Goal: Check status: Check status

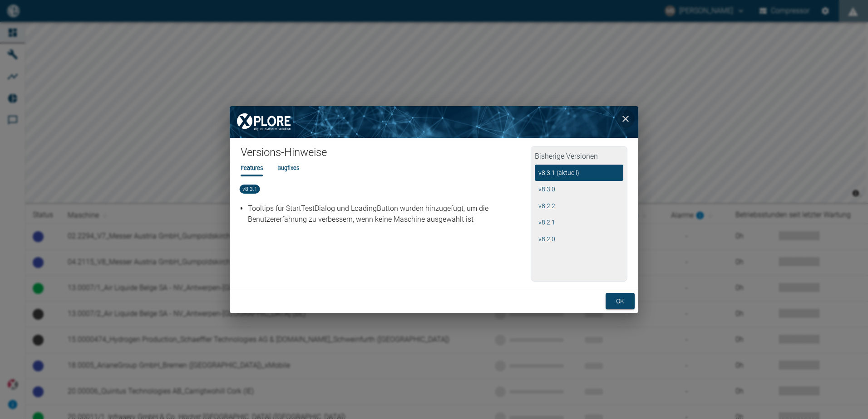
click at [625, 115] on icon "close" at bounding box center [625, 118] width 11 height 11
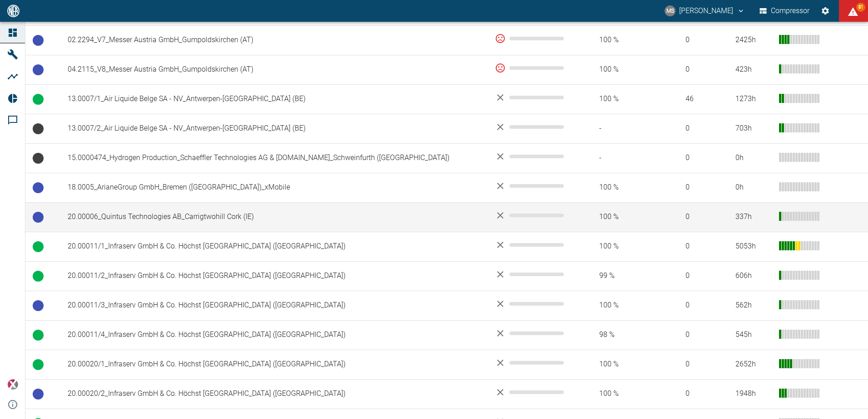
scroll to position [227, 0]
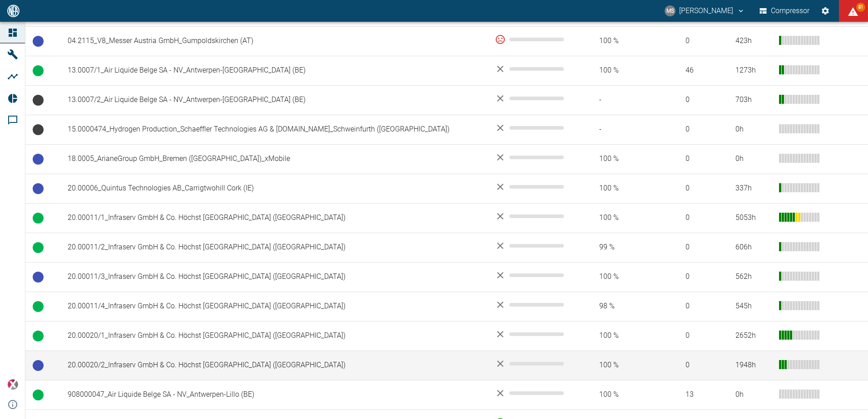
click at [196, 362] on td "20.00020/2_Infraserv GmbH & Co. Höchst [GEOGRAPHIC_DATA] ([GEOGRAPHIC_DATA])" at bounding box center [273, 365] width 427 height 29
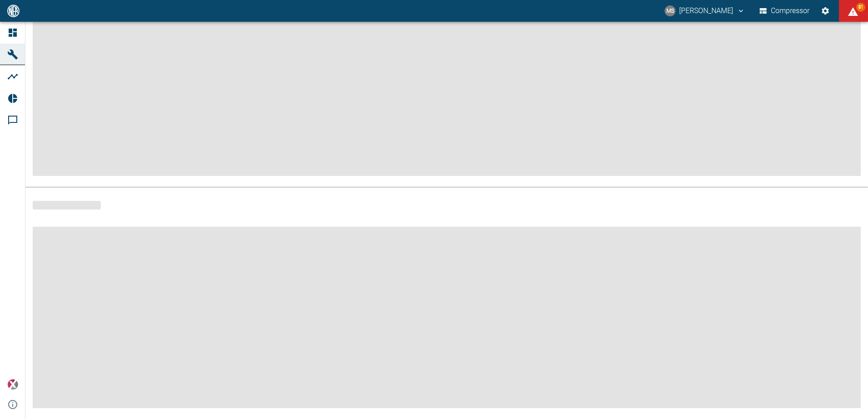
scroll to position [109, 0]
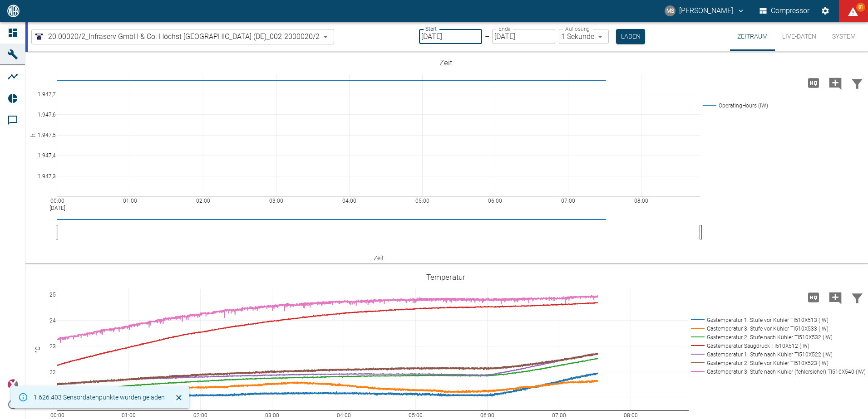
click at [469, 38] on input "[DATE]" at bounding box center [450, 36] width 63 height 15
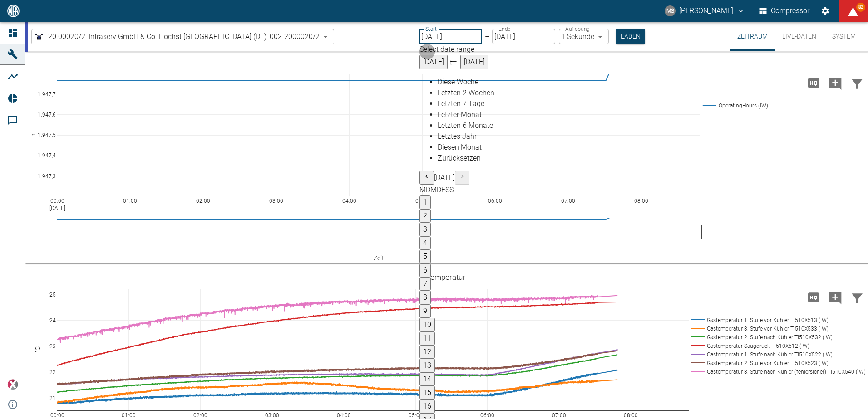
type input "[DATE]"
type input "2min"
click at [625, 35] on button "Laden" at bounding box center [629, 36] width 29 height 15
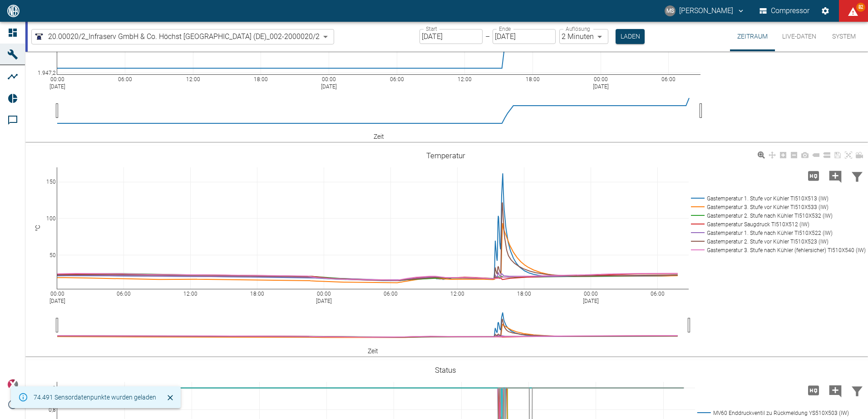
scroll to position [136, 0]
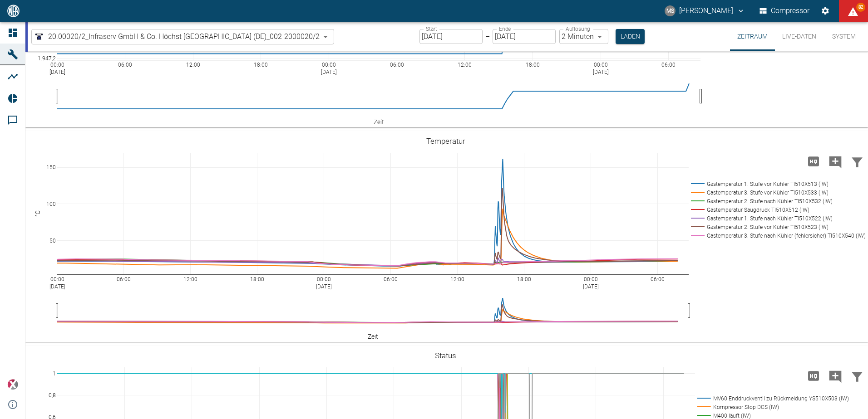
click at [467, 35] on input "[DATE]" at bounding box center [450, 36] width 63 height 15
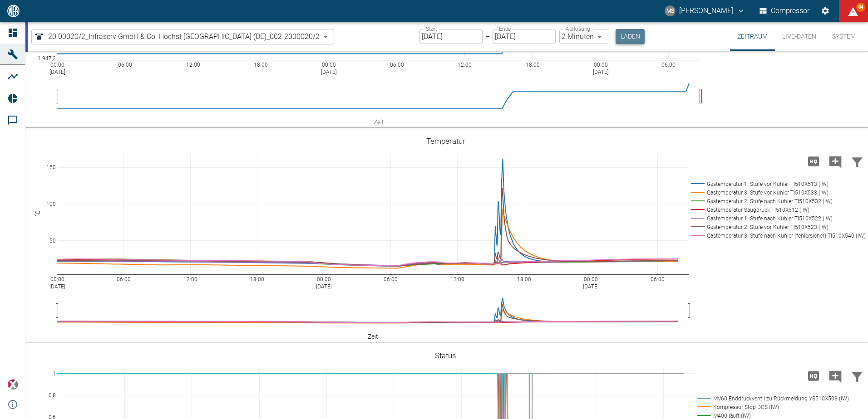
click at [626, 32] on button "Laden" at bounding box center [629, 36] width 29 height 15
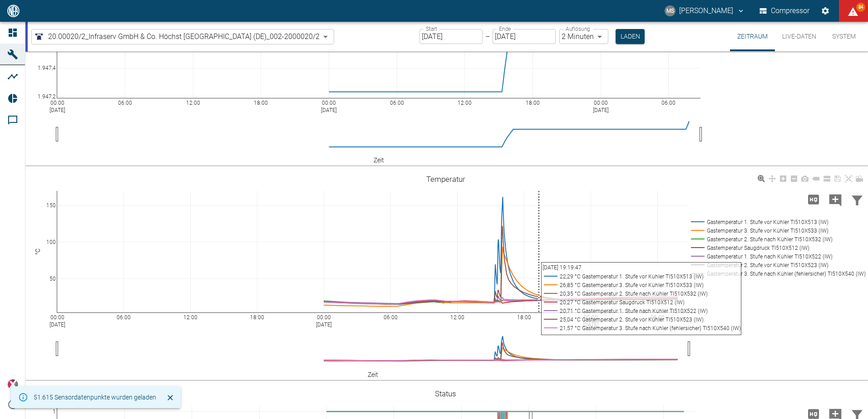
scroll to position [45, 0]
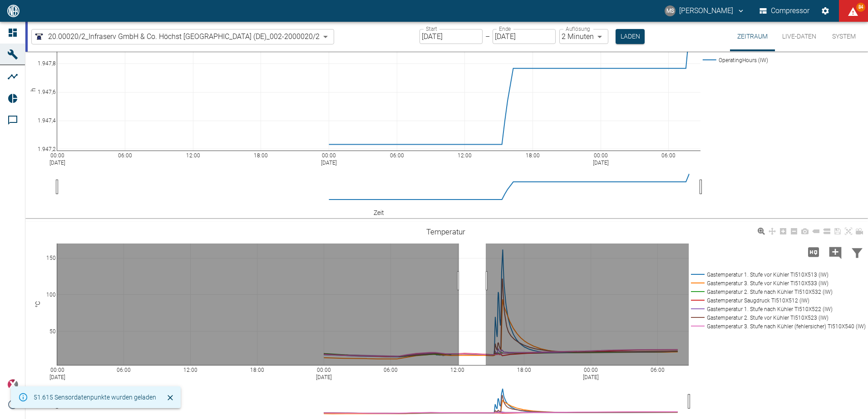
drag, startPoint x: 485, startPoint y: 281, endPoint x: 454, endPoint y: 288, distance: 32.1
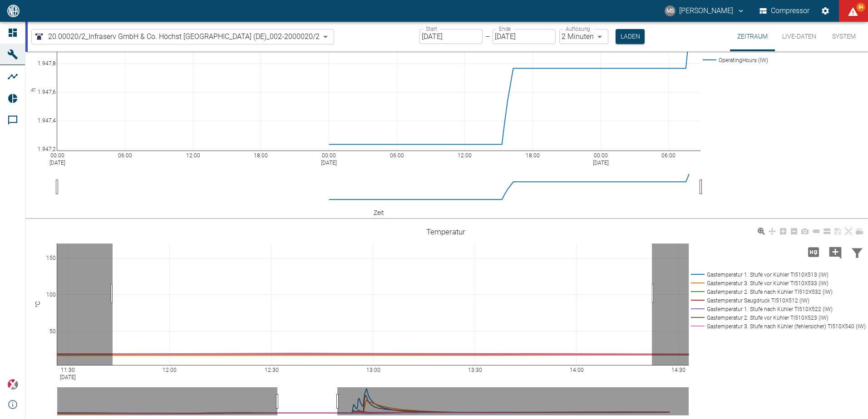
drag, startPoint x: 652, startPoint y: 294, endPoint x: 112, endPoint y: 295, distance: 539.5
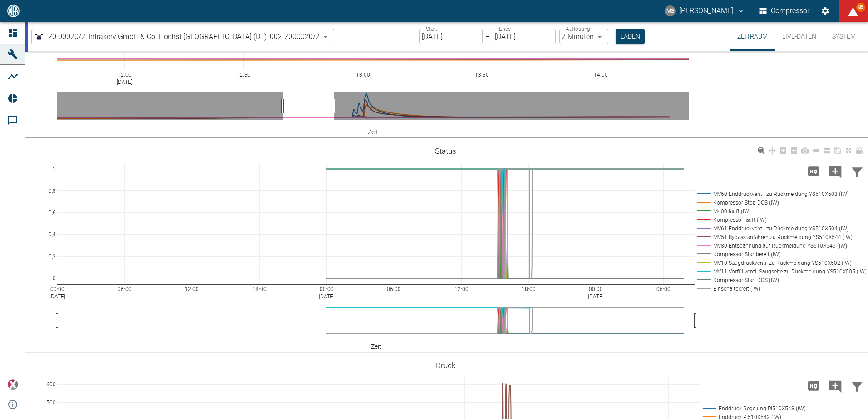
scroll to position [363, 0]
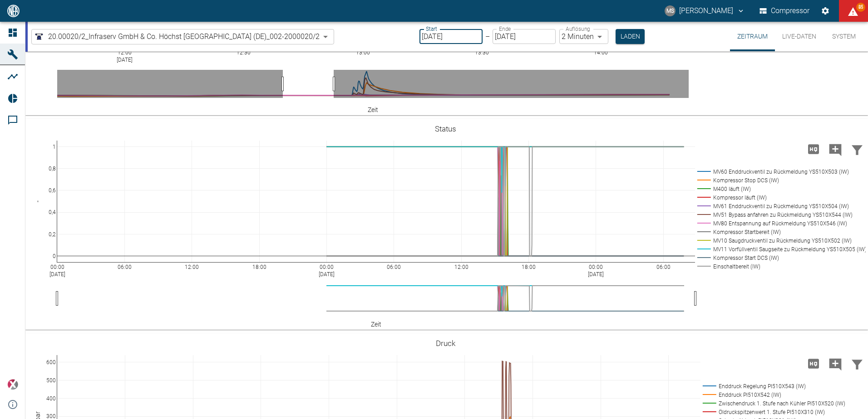
click at [473, 39] on input "[DATE]" at bounding box center [450, 36] width 63 height 15
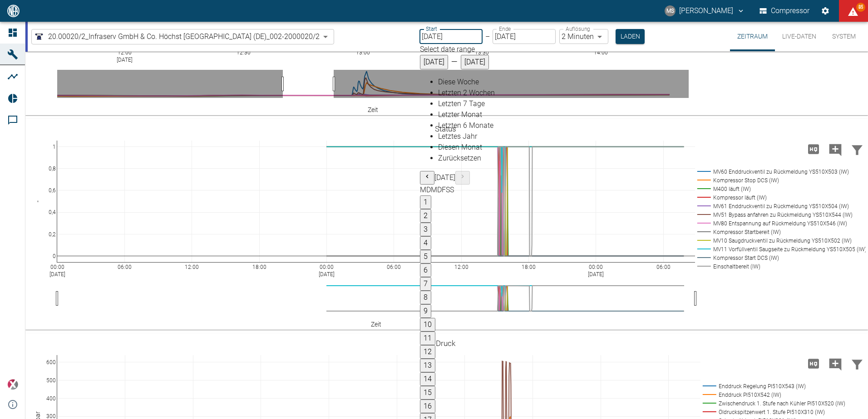
click at [441, 97] on span "Letzten 2 Wochen" at bounding box center [466, 92] width 57 height 9
type input "[DATE]"
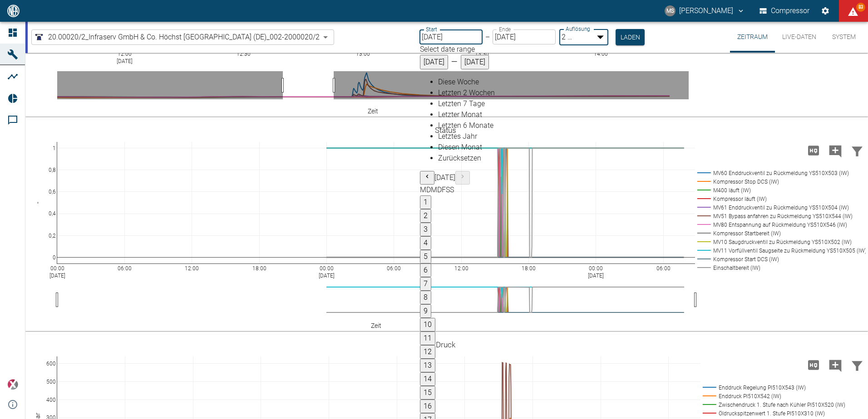
click at [603, 37] on body "MS [PERSON_NAME] Compressor 83 Dashboard Maschinen Analysen Reports Kommentare …" at bounding box center [434, 209] width 868 height 419
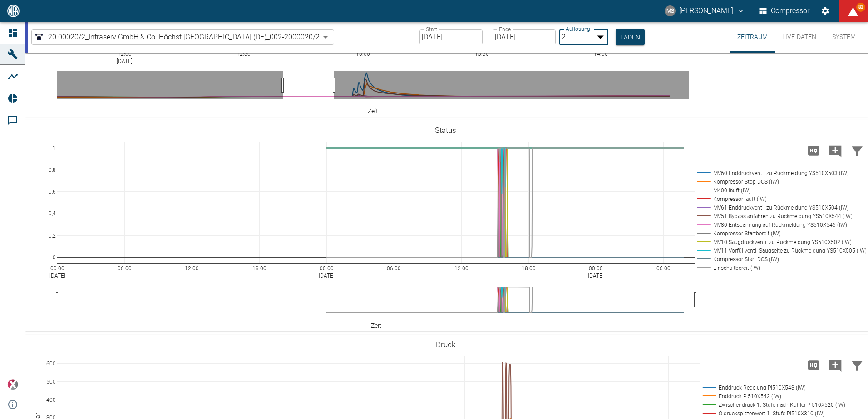
type input "10min"
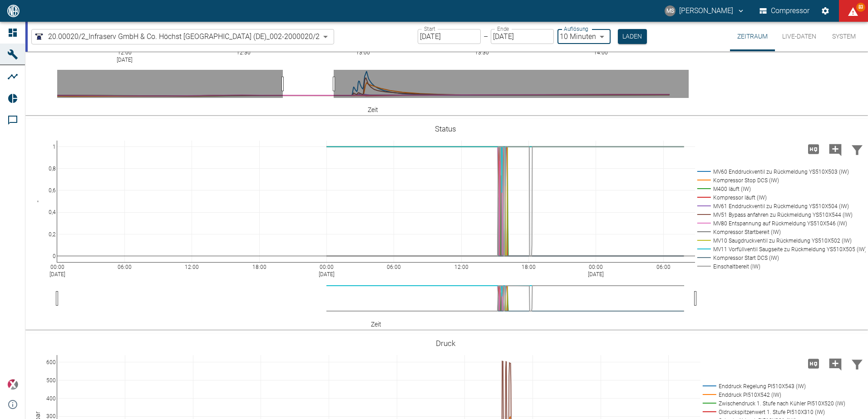
click at [466, 37] on input "[DATE]" at bounding box center [448, 36] width 63 height 15
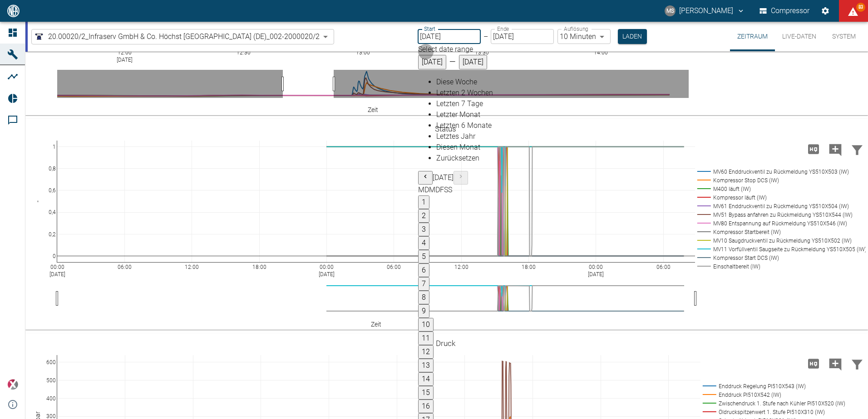
type input "[DATE]"
type input "DD.MM.YYYY"
type input "2min"
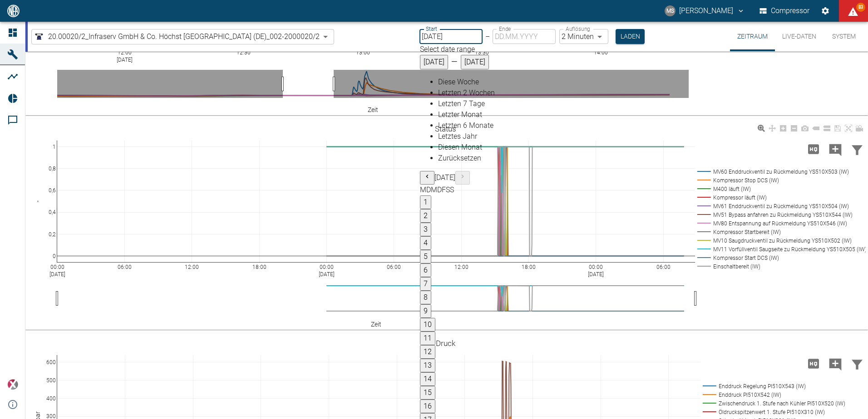
type input "[DATE]"
type input "1sec"
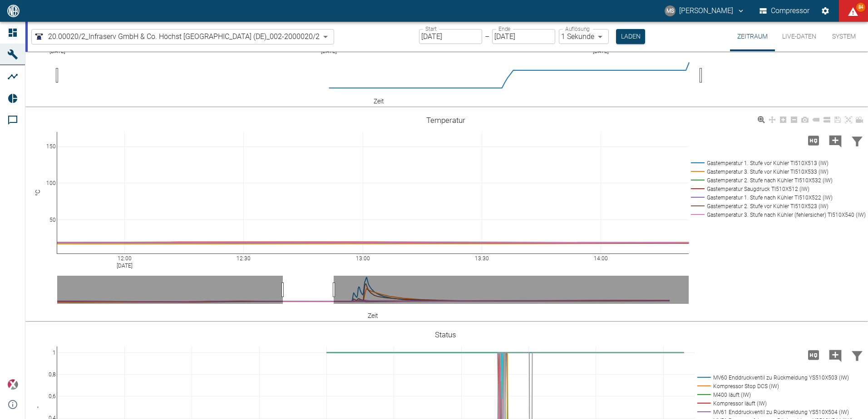
scroll to position [136, 0]
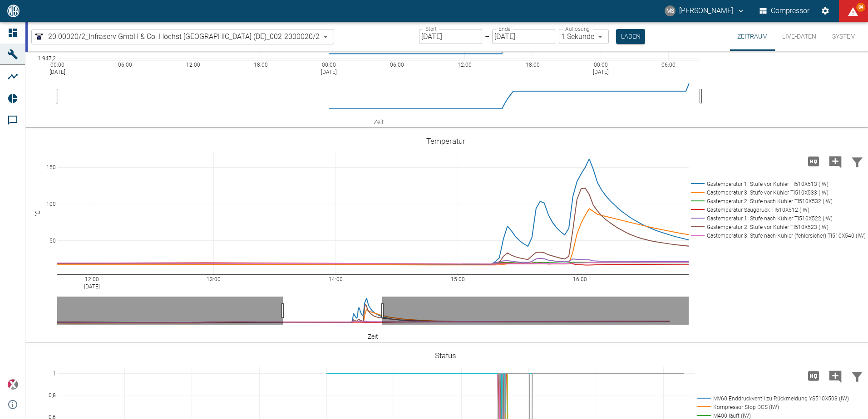
drag, startPoint x: 333, startPoint y: 313, endPoint x: 382, endPoint y: 313, distance: 48.6
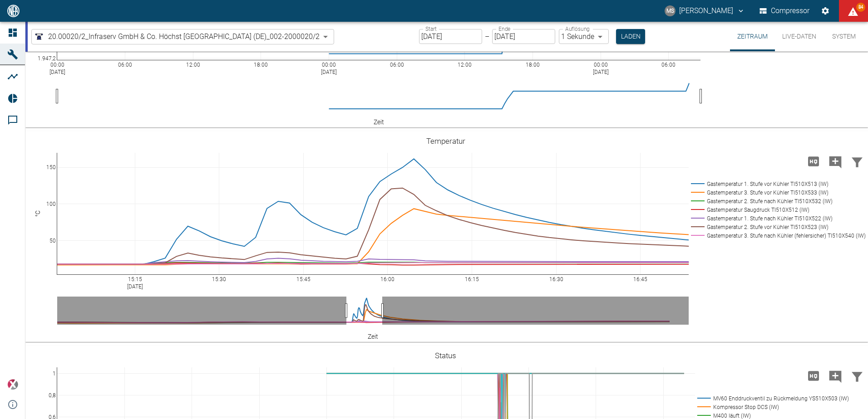
drag, startPoint x: 283, startPoint y: 310, endPoint x: 346, endPoint y: 314, distance: 63.6
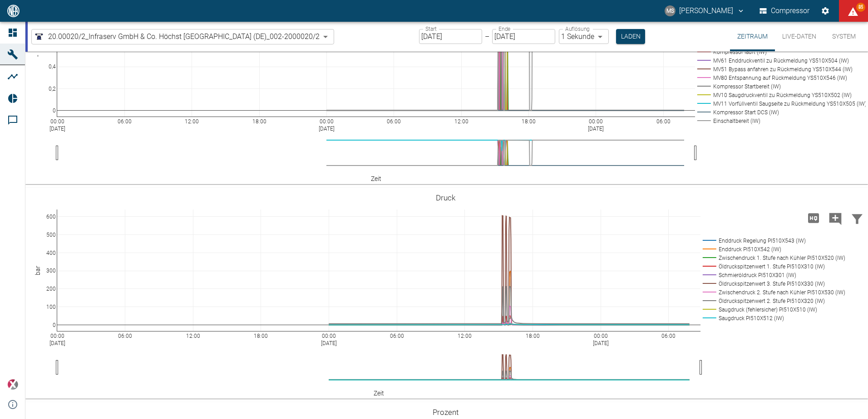
scroll to position [544, 0]
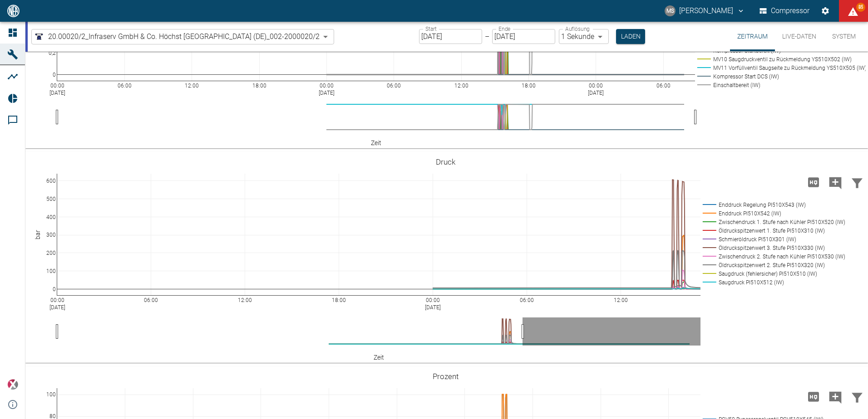
drag, startPoint x: 700, startPoint y: 334, endPoint x: 522, endPoint y: 347, distance: 178.3
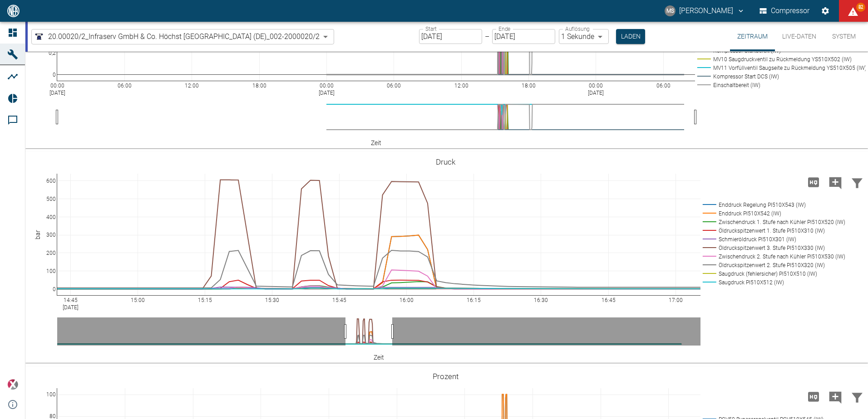
drag, startPoint x: 56, startPoint y: 332, endPoint x: 494, endPoint y: 332, distance: 437.8
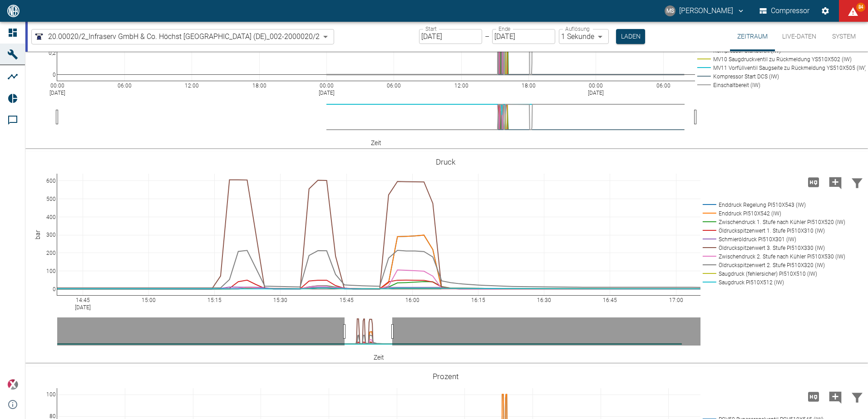
drag, startPoint x: 220, startPoint y: 333, endPoint x: 344, endPoint y: 331, distance: 124.8
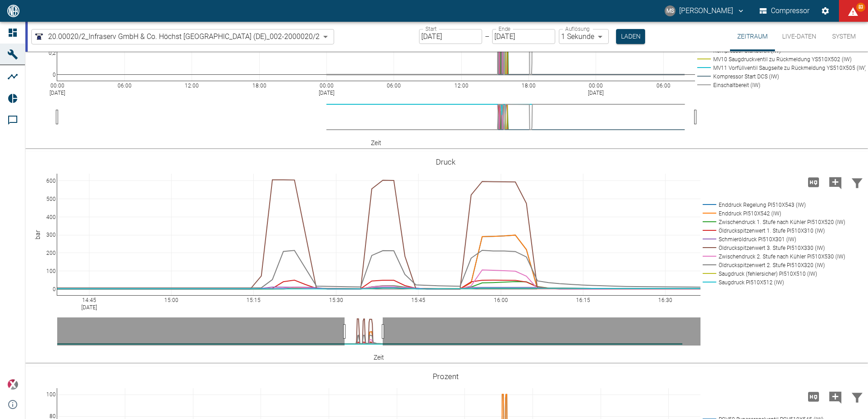
drag, startPoint x: 392, startPoint y: 333, endPoint x: 382, endPoint y: 334, distance: 9.5
